Goal: Information Seeking & Learning: Check status

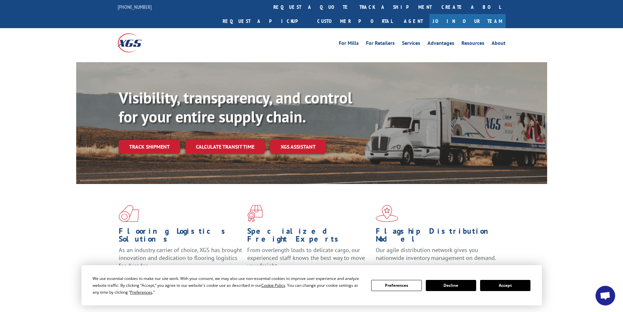
click at [495, 282] on button "Accept" at bounding box center [505, 285] width 50 height 11
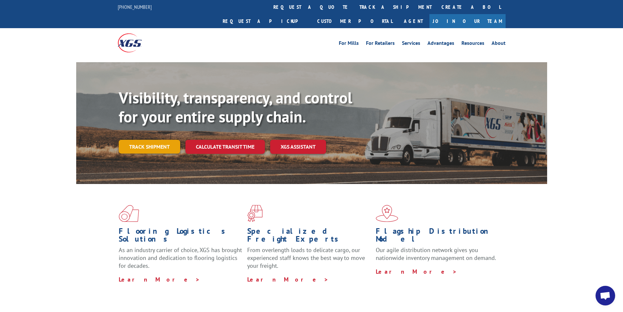
click at [156, 140] on link "Track shipment" at bounding box center [149, 147] width 61 height 14
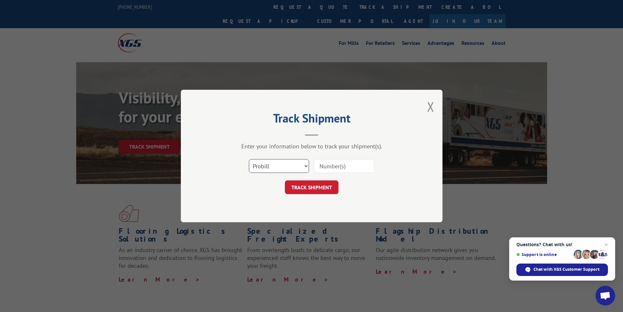
click at [293, 167] on select "Select category... Probill BOL PO" at bounding box center [279, 166] width 60 height 14
click at [308, 142] on div "Enter your information below to track your shipment(s)." at bounding box center [312, 146] width 196 height 8
click at [429, 109] on button "Close modal" at bounding box center [430, 106] width 7 height 17
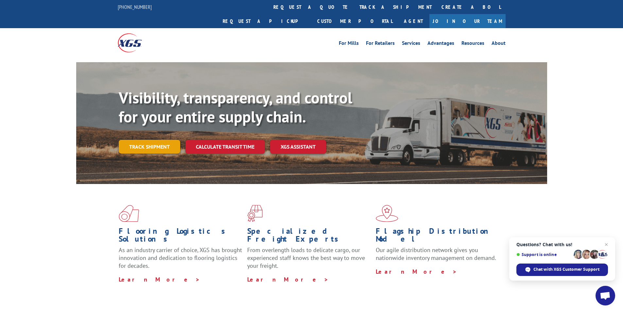
click at [140, 140] on link "Track shipment" at bounding box center [149, 147] width 61 height 14
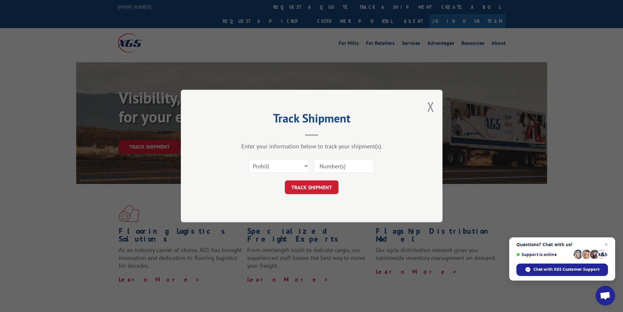
click at [332, 163] on input at bounding box center [344, 166] width 60 height 14
type input "17478228"
click at [311, 191] on button "TRACK SHIPMENT" at bounding box center [312, 187] width 54 height 14
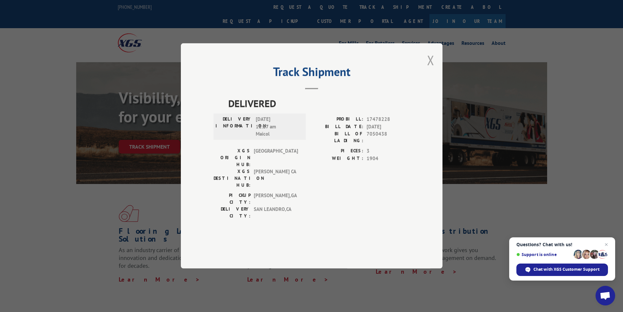
click at [428, 69] on button "Close modal" at bounding box center [430, 59] width 7 height 17
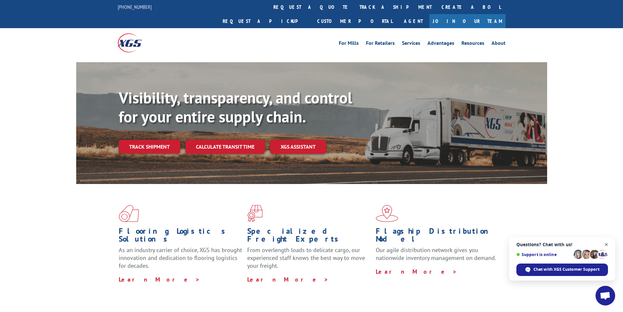
click at [608, 244] on span "Close chat" at bounding box center [606, 244] width 8 height 8
